Goal: Task Accomplishment & Management: Use online tool/utility

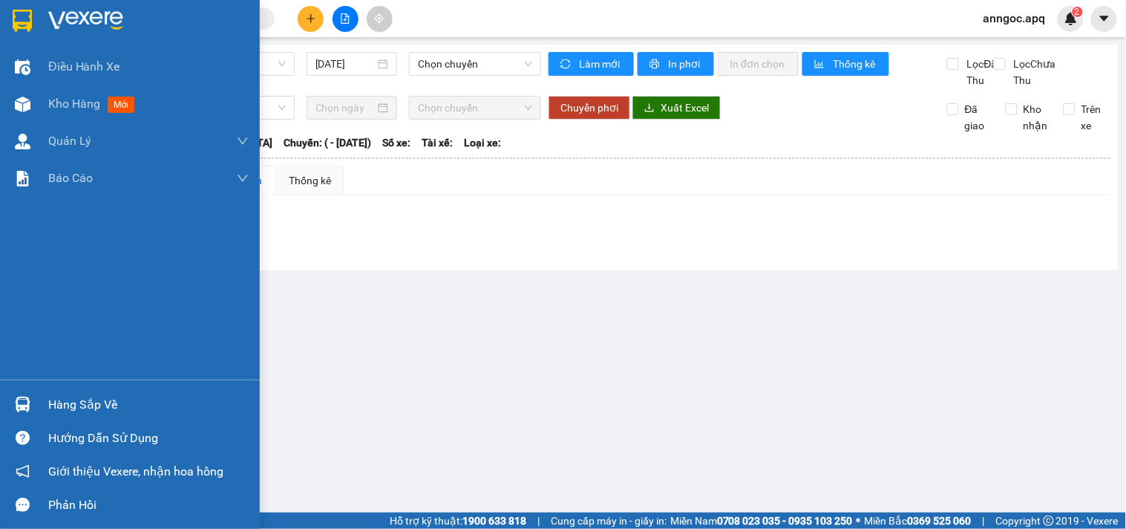
click at [76, 402] on div "Hàng sắp về" at bounding box center [148, 404] width 200 height 22
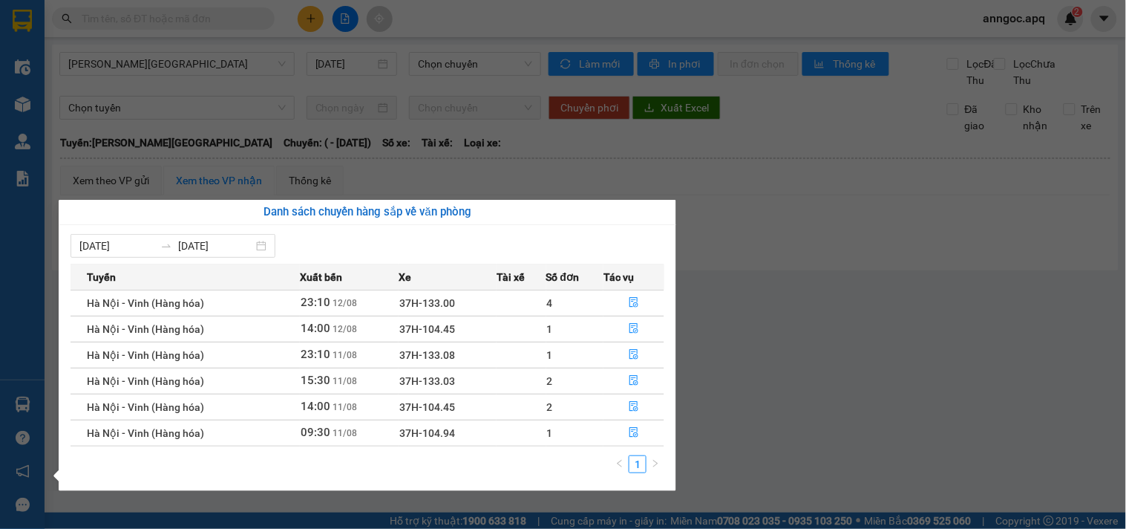
click at [751, 349] on section "Kết quả tìm kiếm ( 0 ) Bộ lọc No Data anngoc.apq 2 Điều hành xe Kho hàng mới Qu…" at bounding box center [563, 264] width 1126 height 529
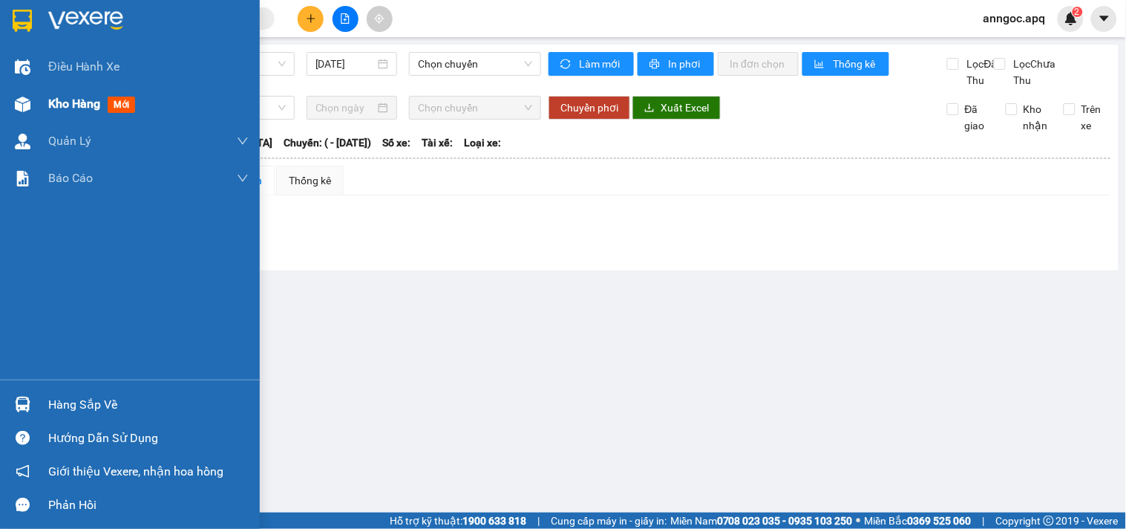
click at [59, 104] on span "Kho hàng" at bounding box center [74, 104] width 52 height 14
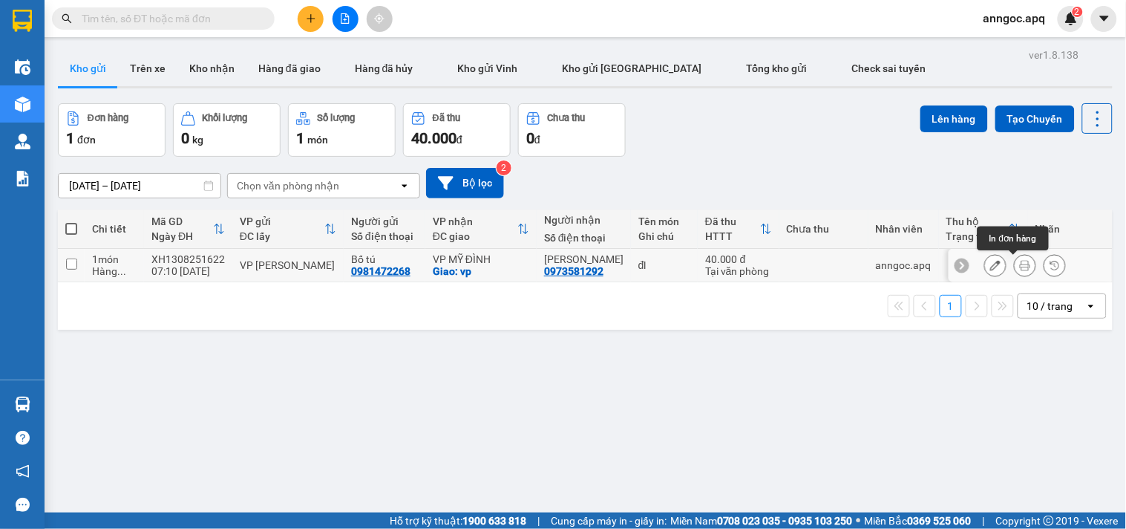
click at [1020, 265] on icon at bounding box center [1025, 265] width 10 height 10
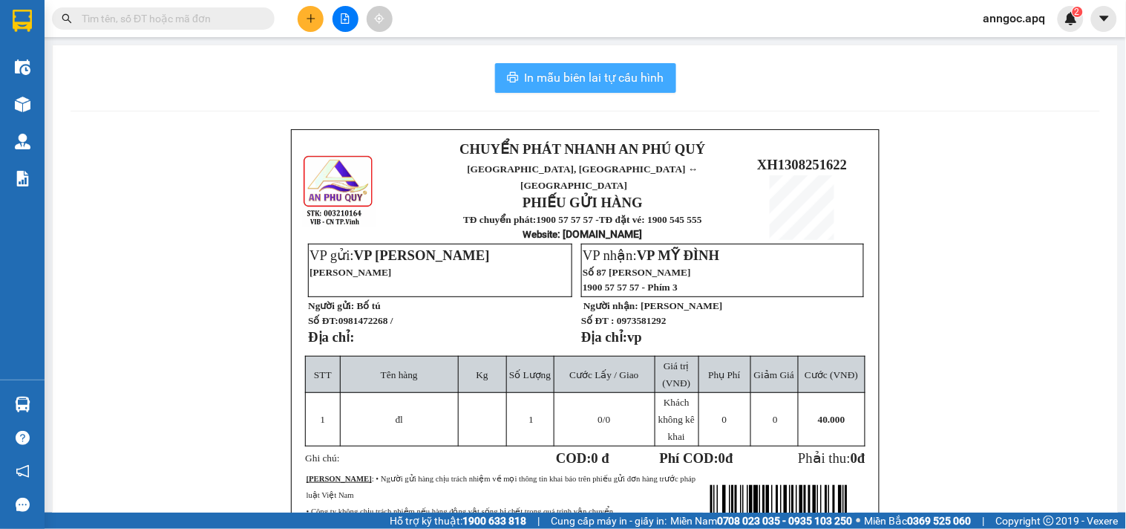
click at [584, 79] on span "In mẫu biên lai tự cấu hình" at bounding box center [595, 77] width 140 height 19
